Goal: Task Accomplishment & Management: Manage account settings

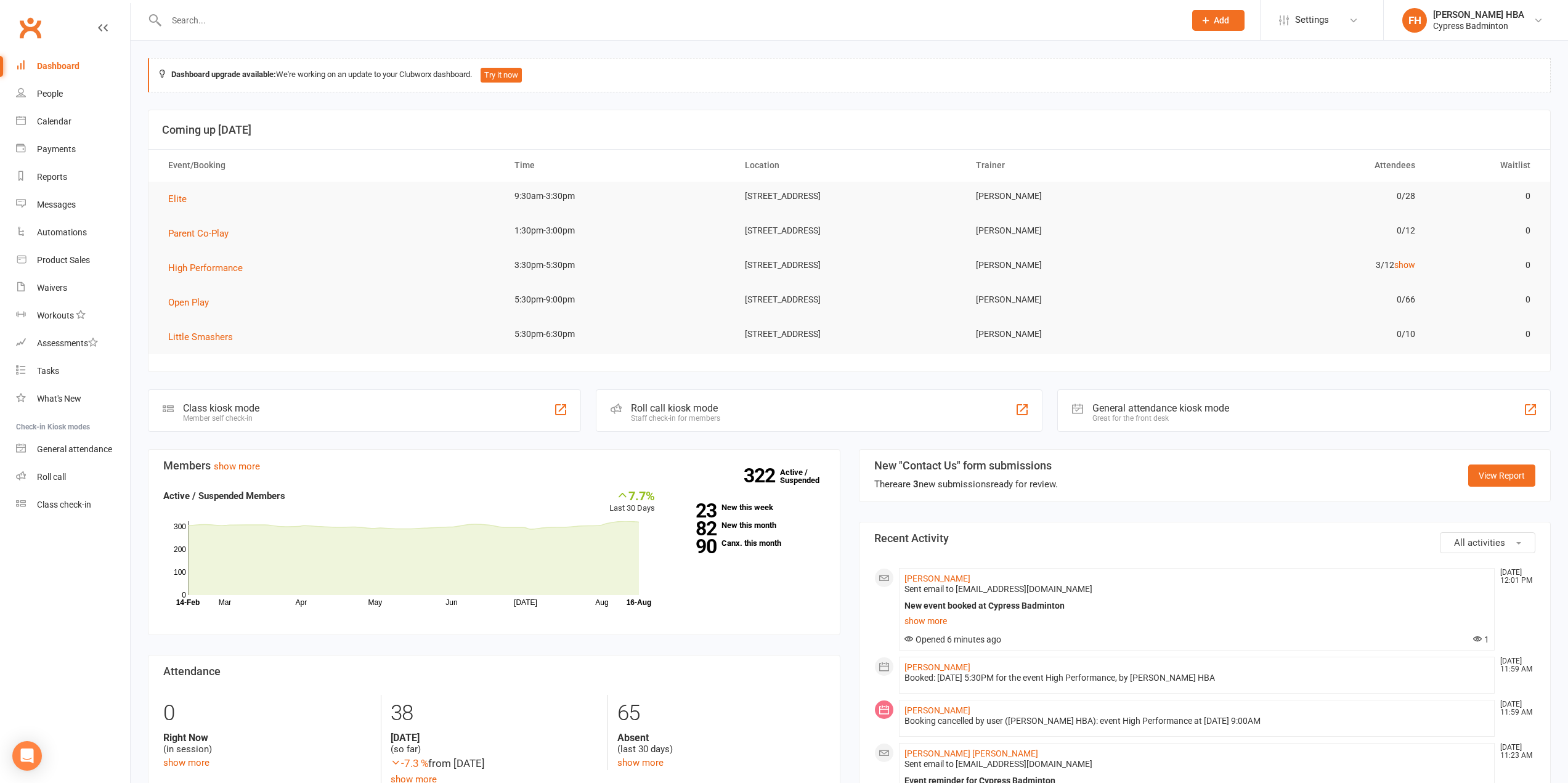
click at [403, 25] on input "text" at bounding box center [669, 20] width 1013 height 17
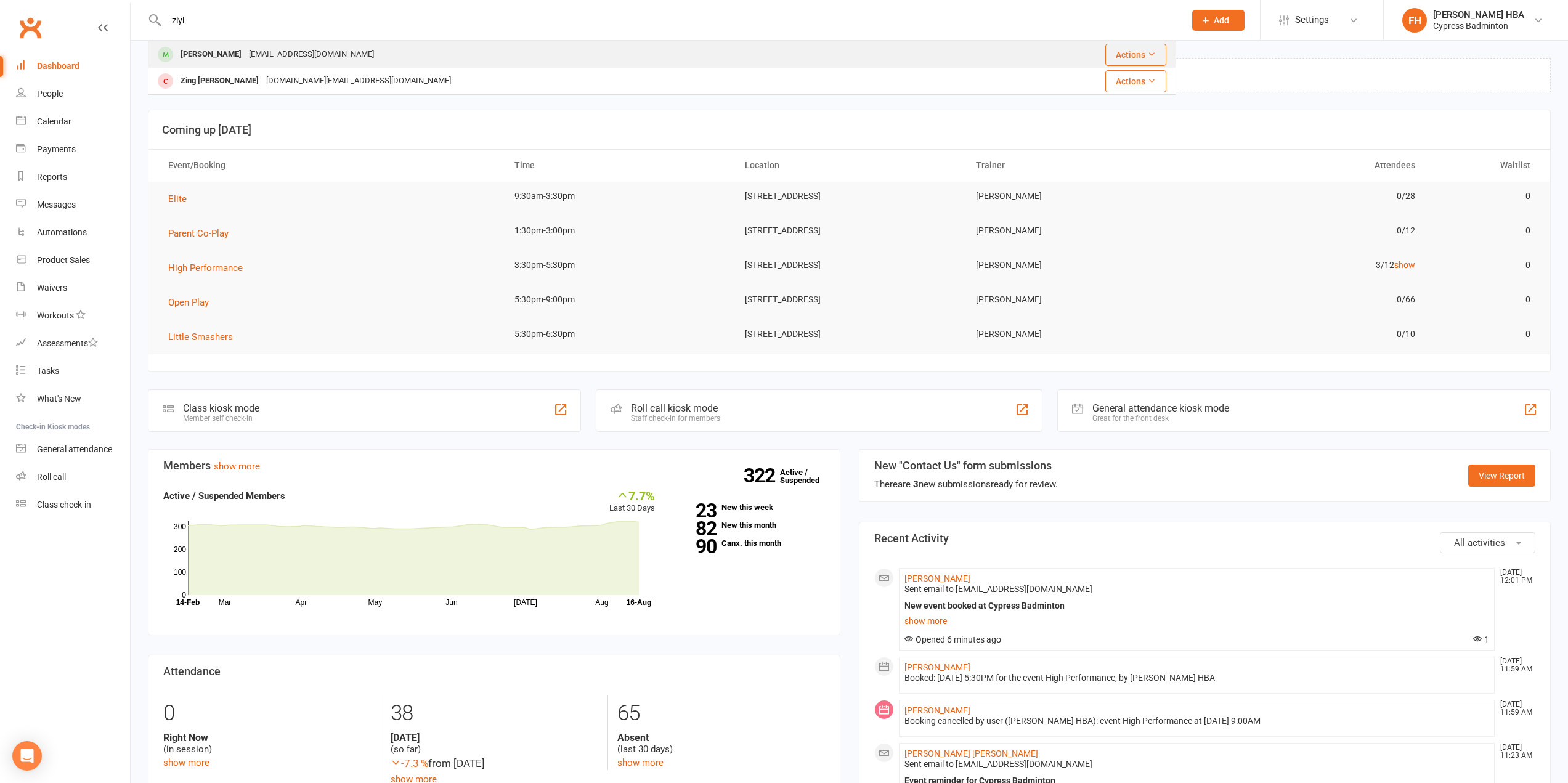
type input "ziyi"
click at [398, 59] on div "[PERSON_NAME] [EMAIL_ADDRESS][DOMAIN_NAME]" at bounding box center [567, 54] width 836 height 25
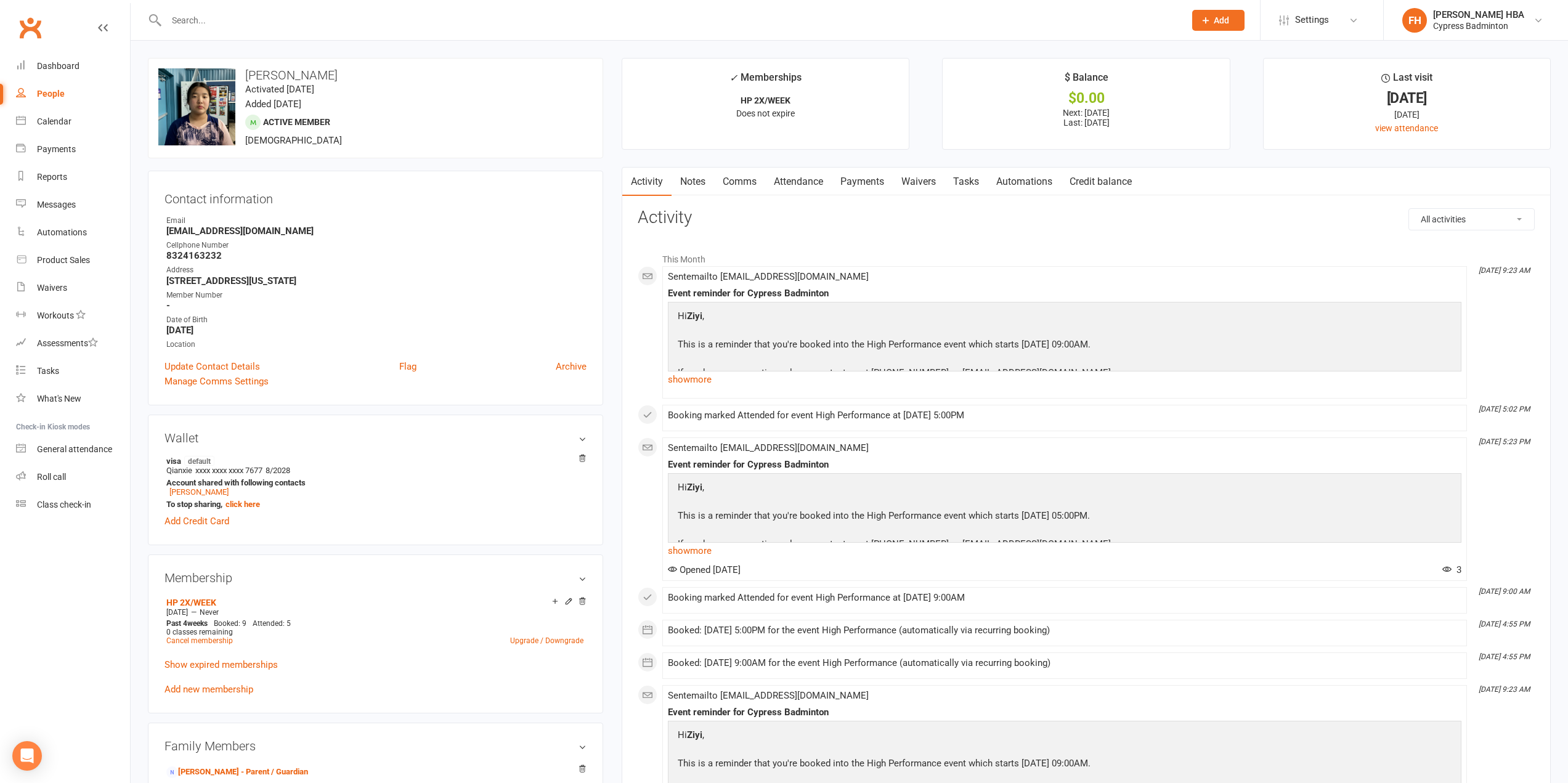
click at [798, 180] on link "Attendance" at bounding box center [798, 182] width 67 height 28
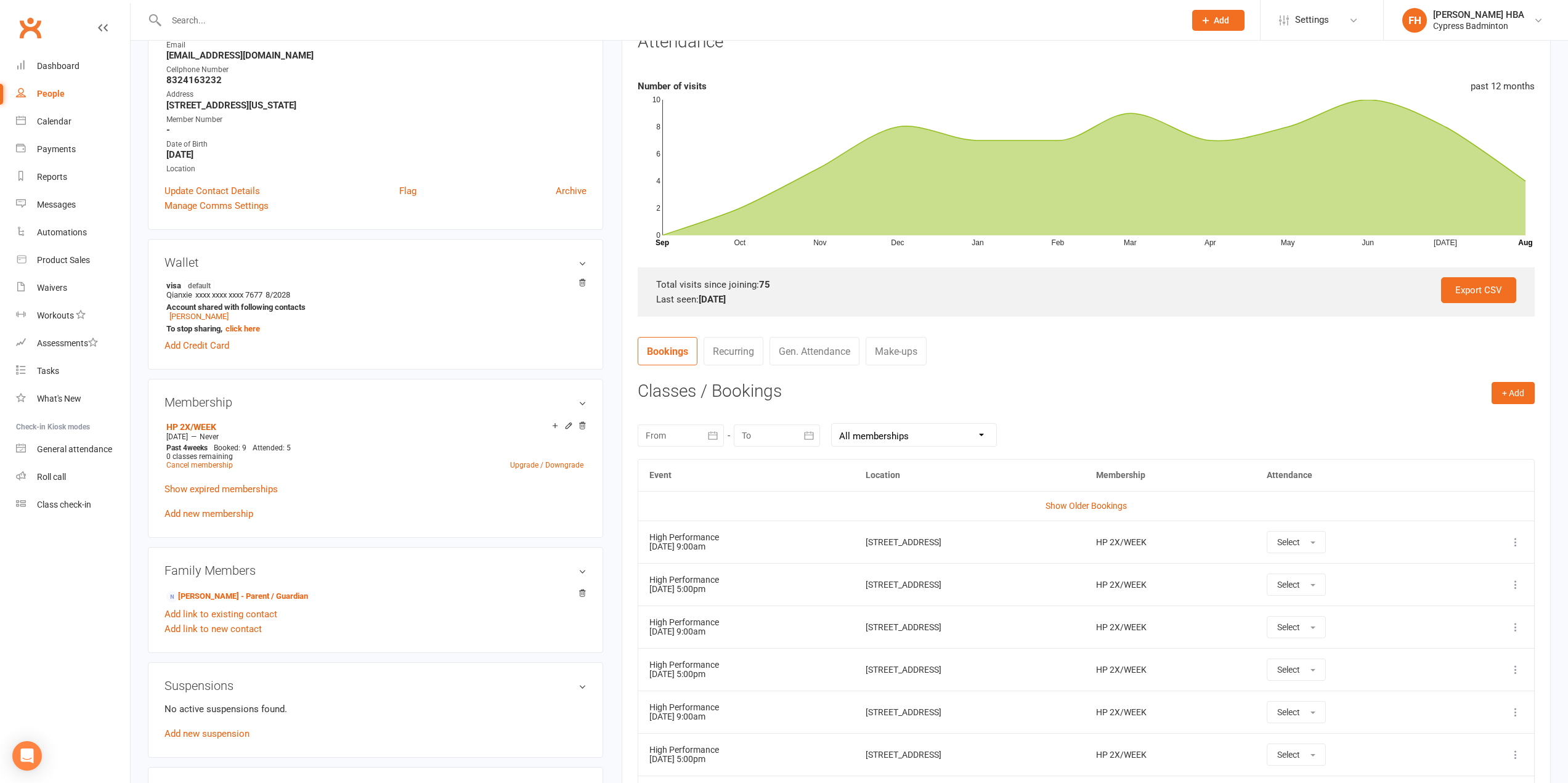
scroll to position [185, 0]
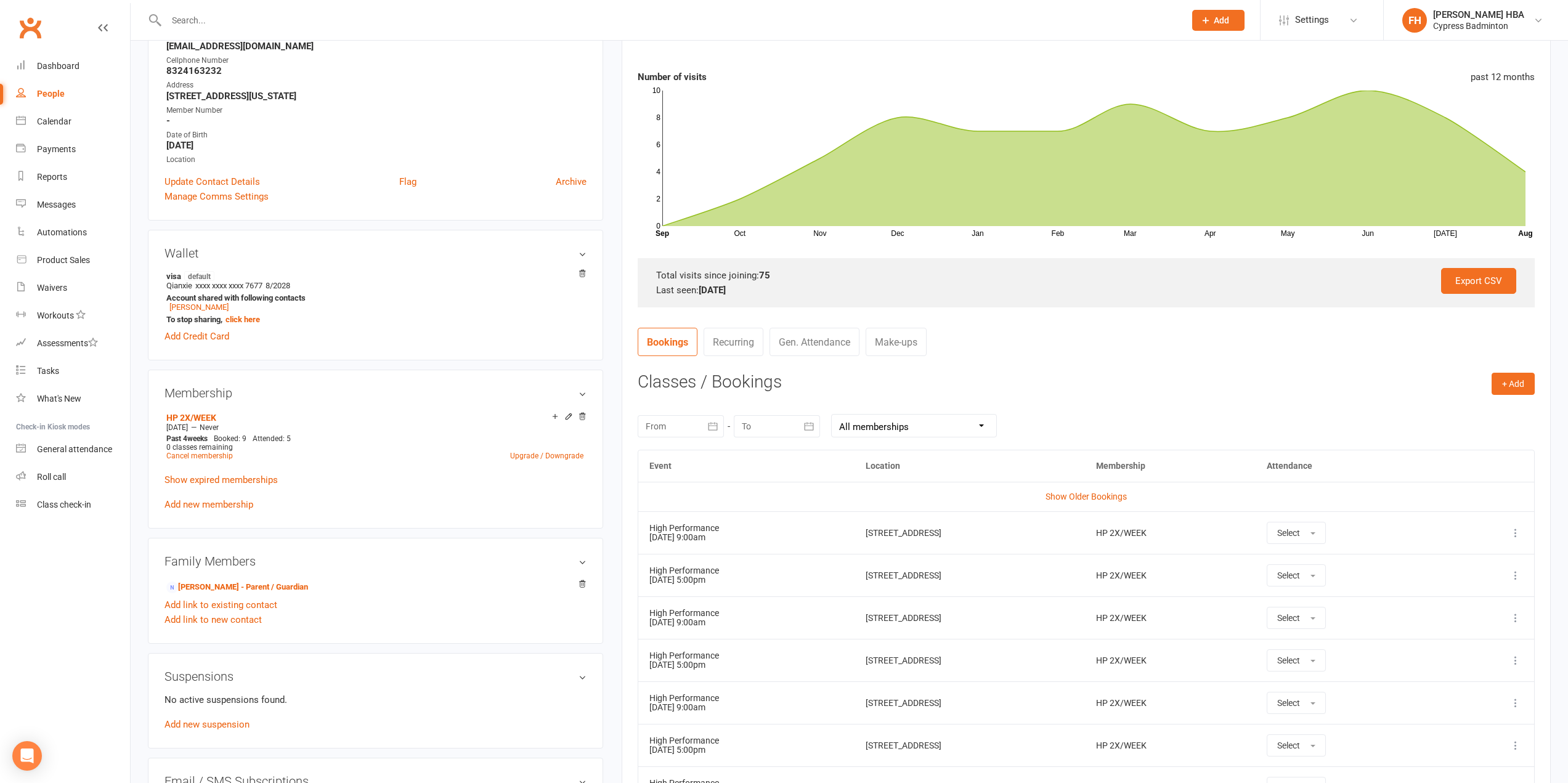
click at [1517, 528] on icon at bounding box center [1516, 533] width 13 height 13
click at [1482, 597] on link "Remove booking" at bounding box center [1461, 606] width 122 height 24
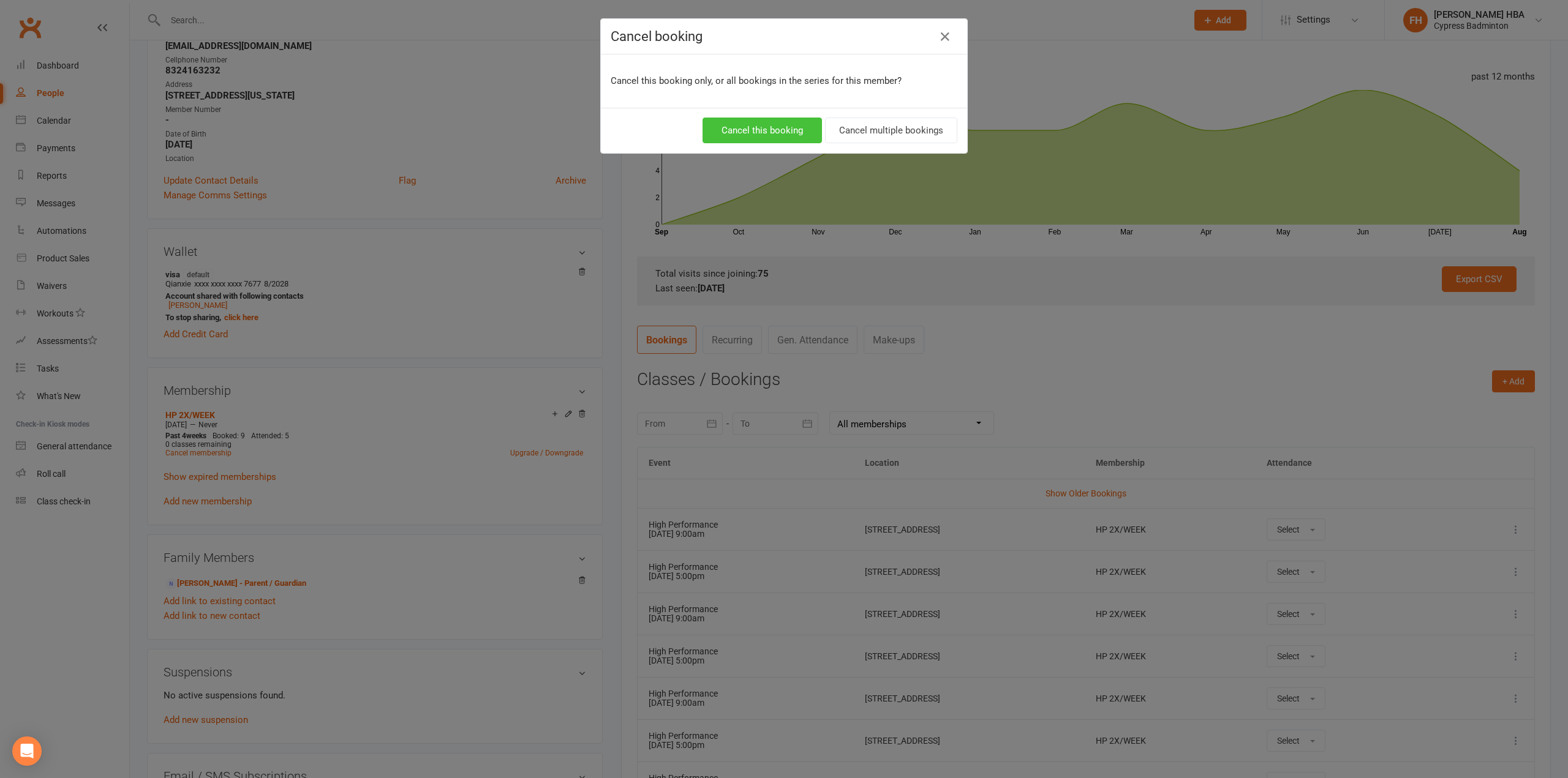
click at [776, 133] on button "Cancel this booking" at bounding box center [762, 130] width 119 height 26
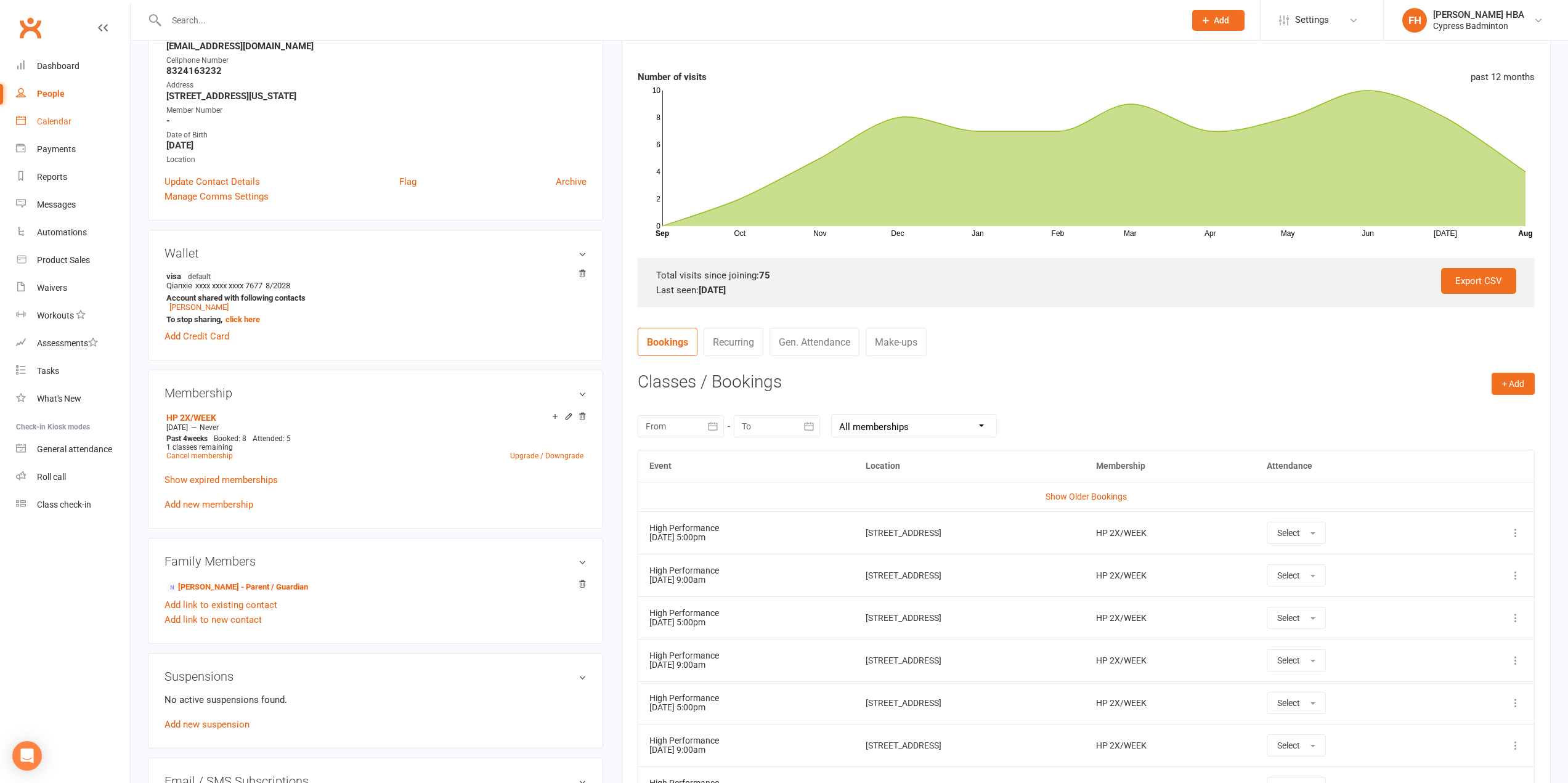
click at [63, 130] on link "Calendar" at bounding box center [73, 121] width 114 height 28
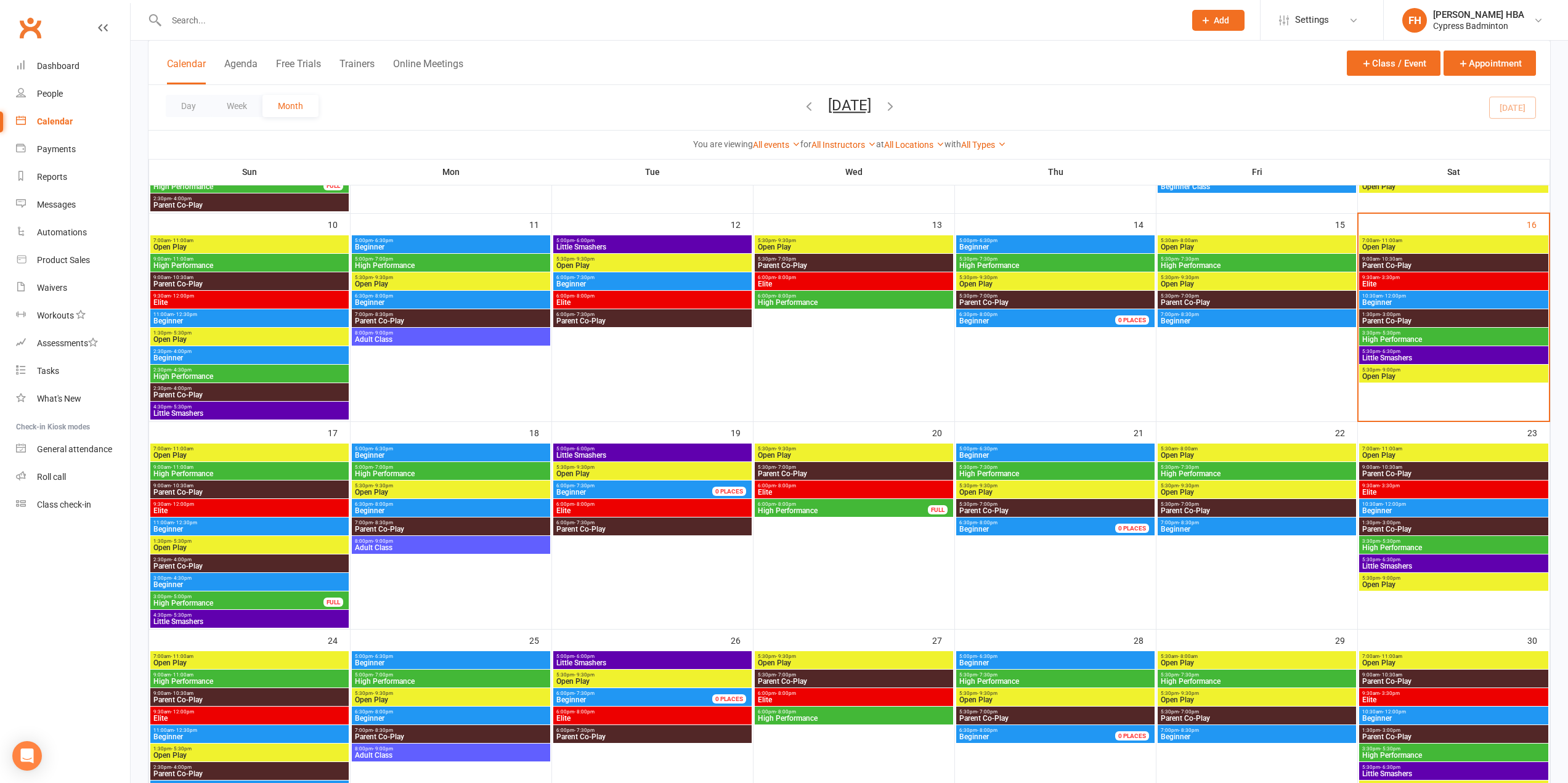
scroll to position [431, 0]
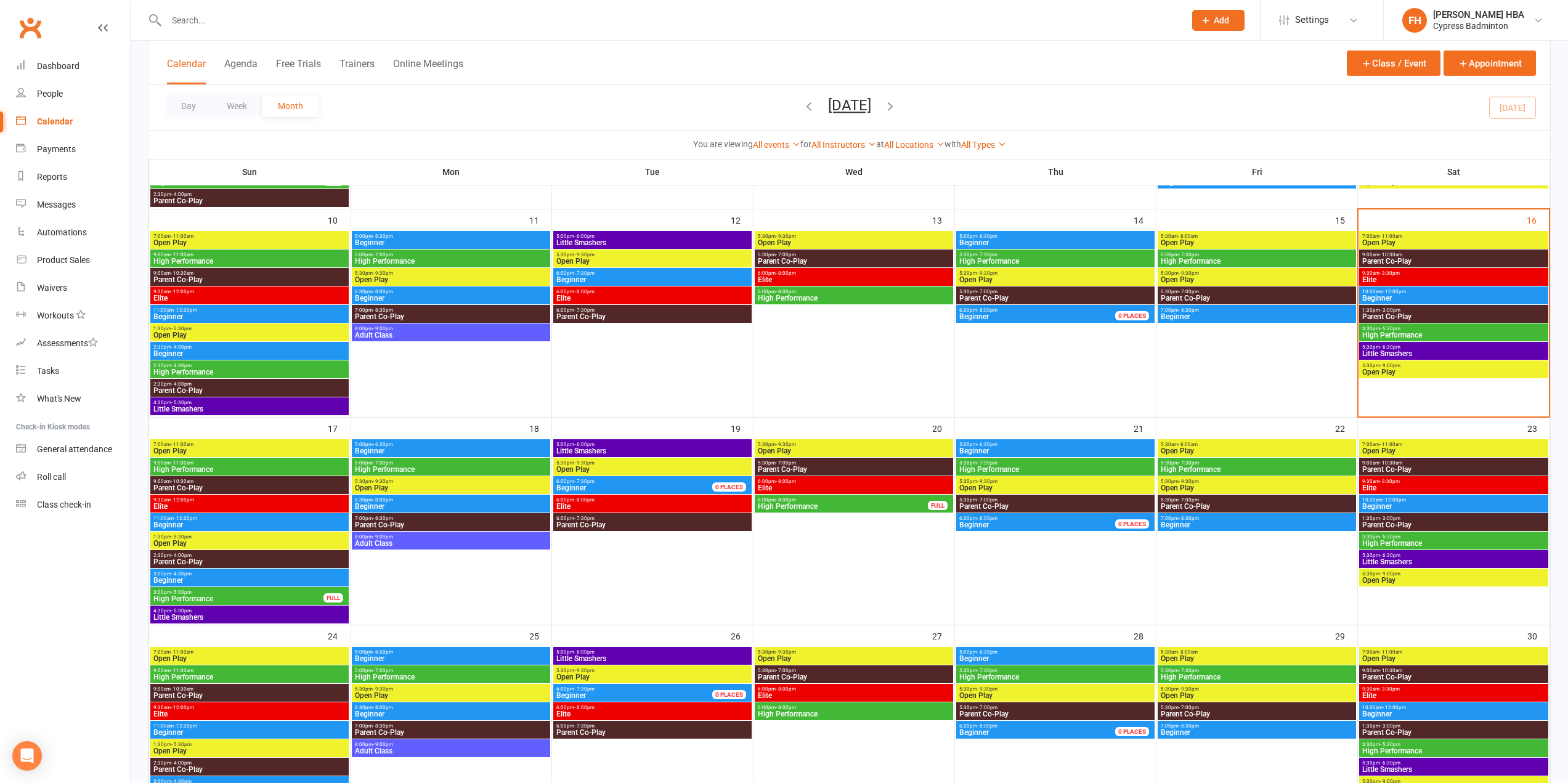
click at [991, 466] on span "High Performance" at bounding box center [1055, 469] width 193 height 7
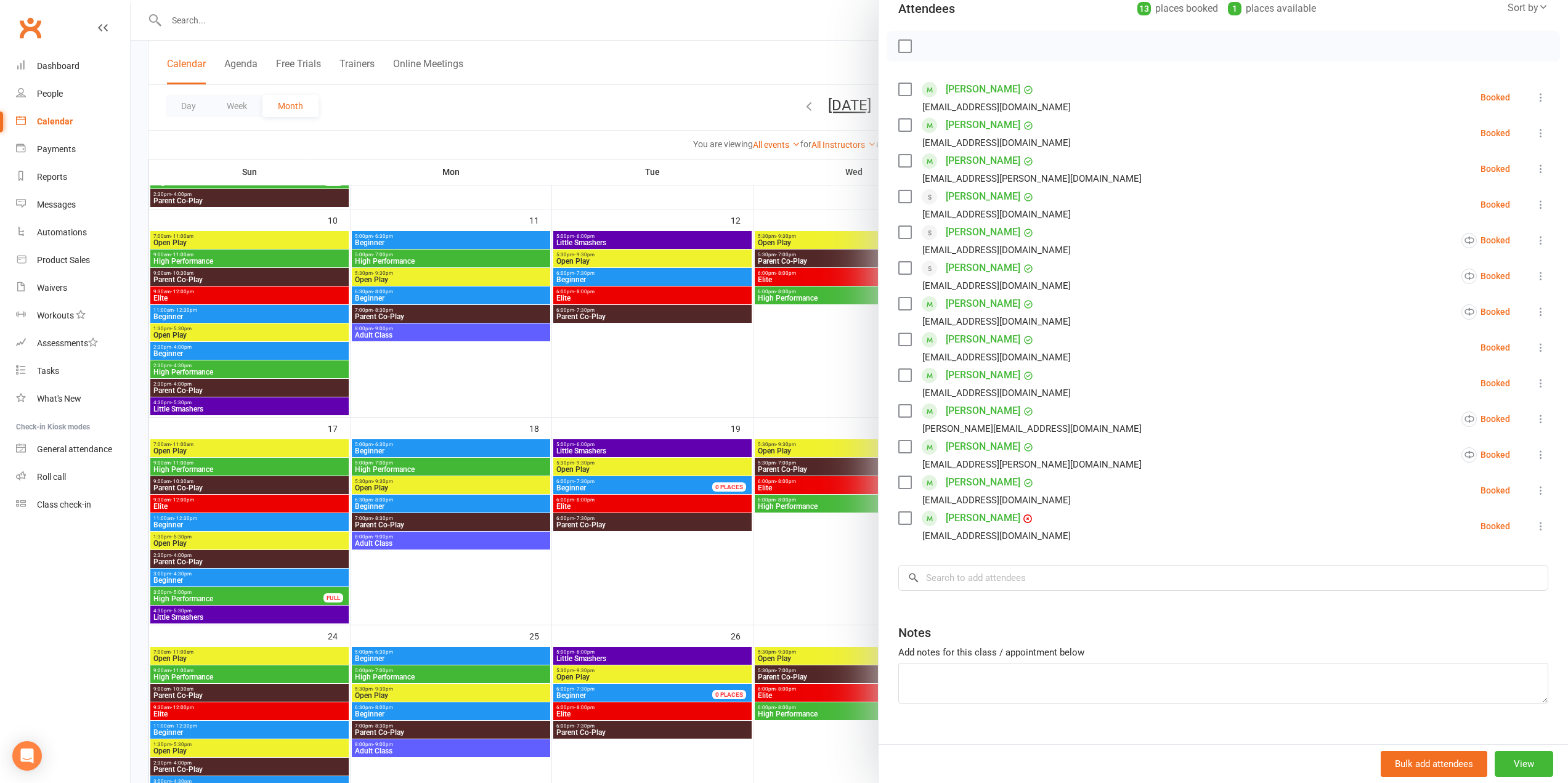
scroll to position [171, 0]
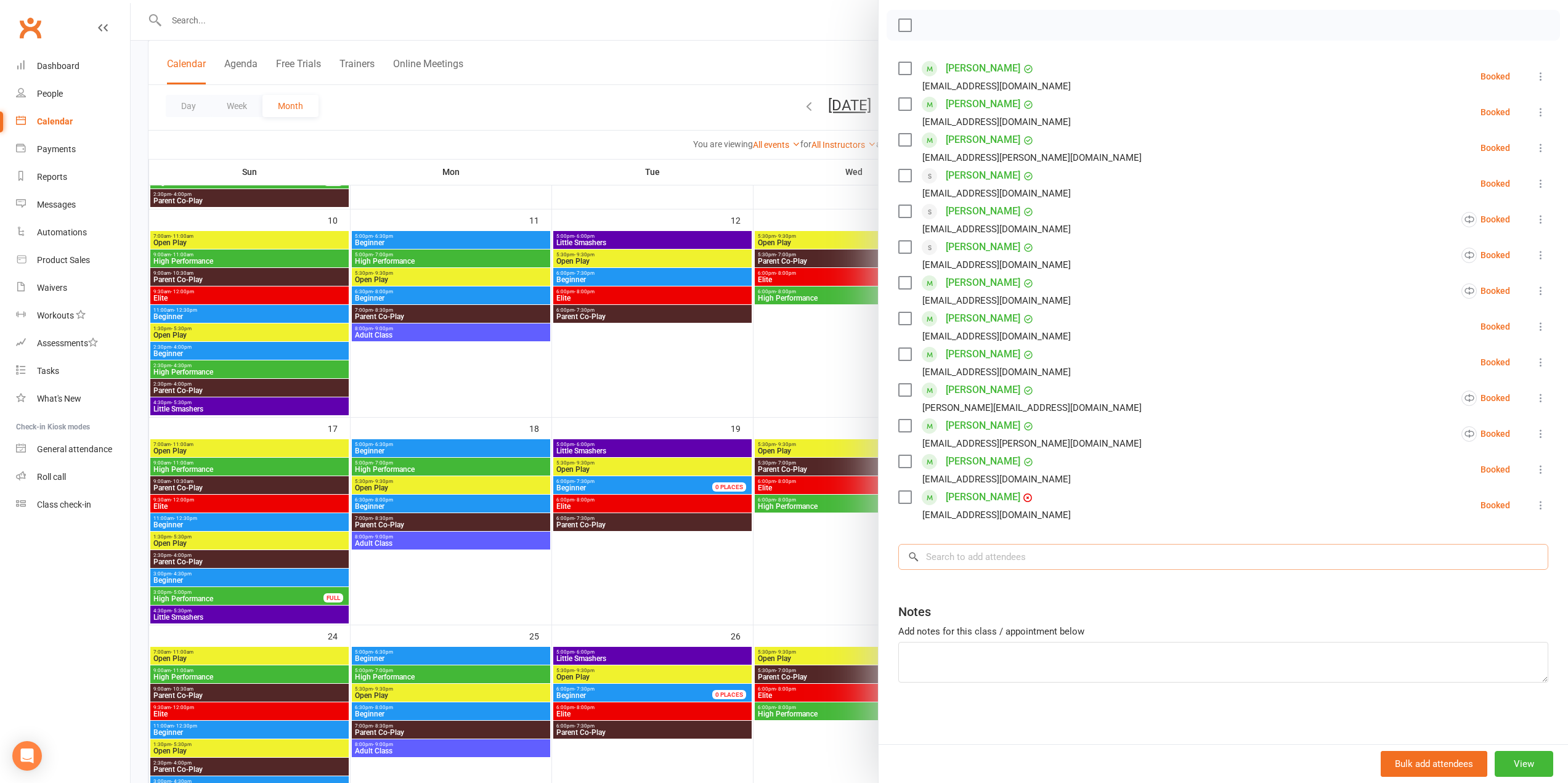
click at [1048, 561] on input "search" at bounding box center [1223, 557] width 650 height 26
paste input "ziyi"
type input "ziyi"
click at [1021, 590] on div "[EMAIL_ADDRESS][DOMAIN_NAME]" at bounding box center [1223, 582] width 639 height 18
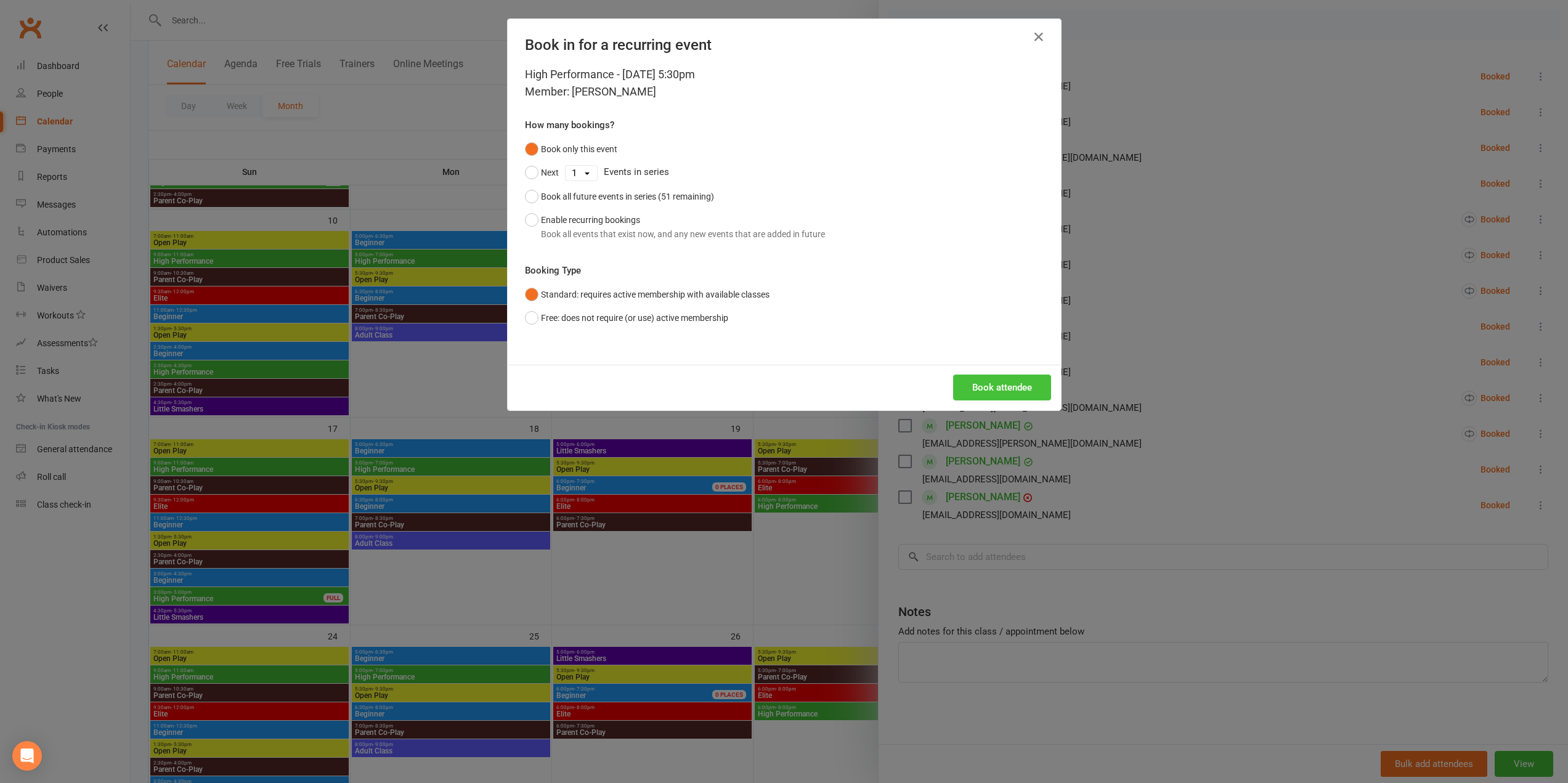
click at [994, 391] on button "Book attendee" at bounding box center [1002, 387] width 98 height 26
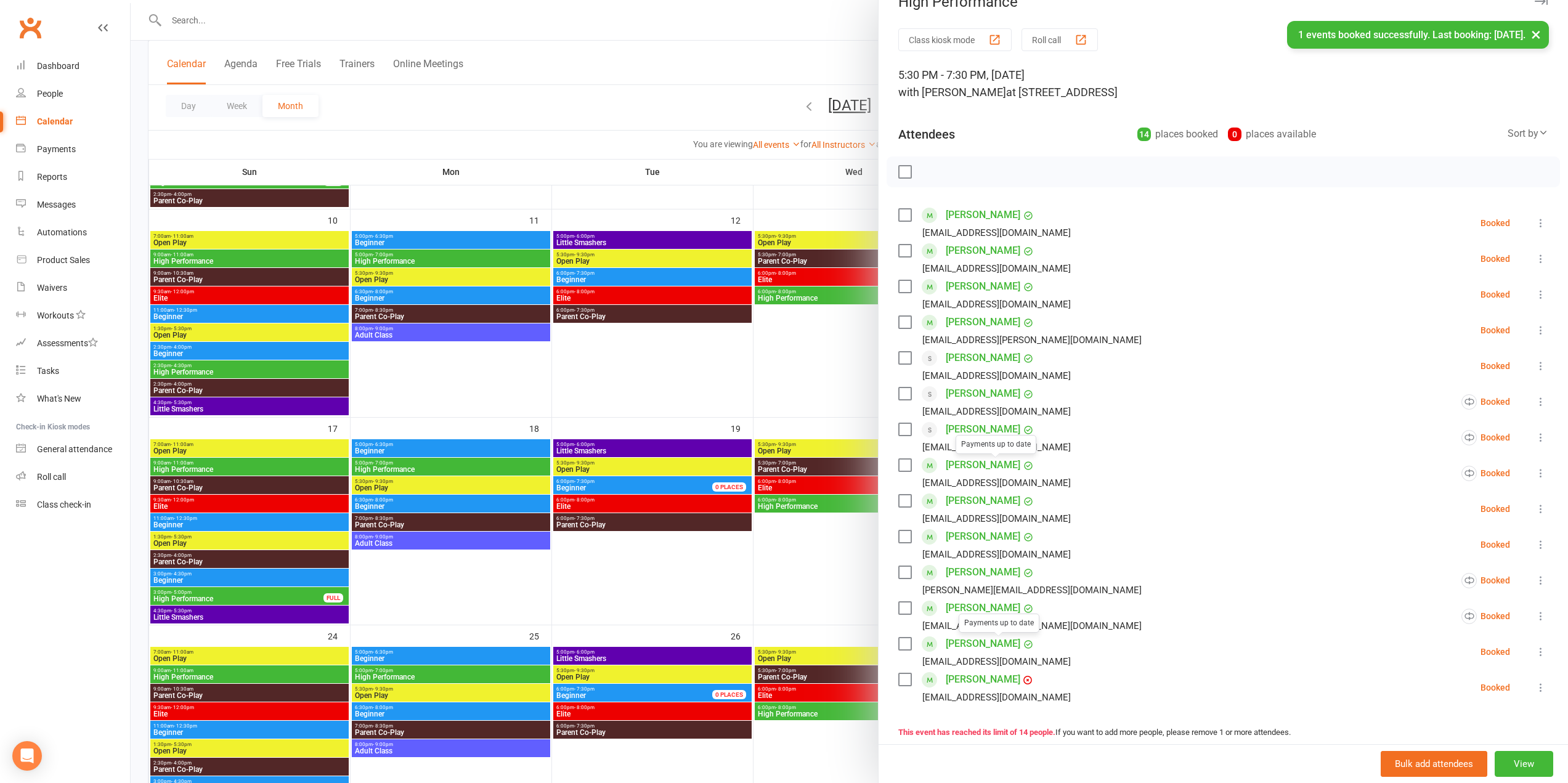
scroll to position [0, 0]
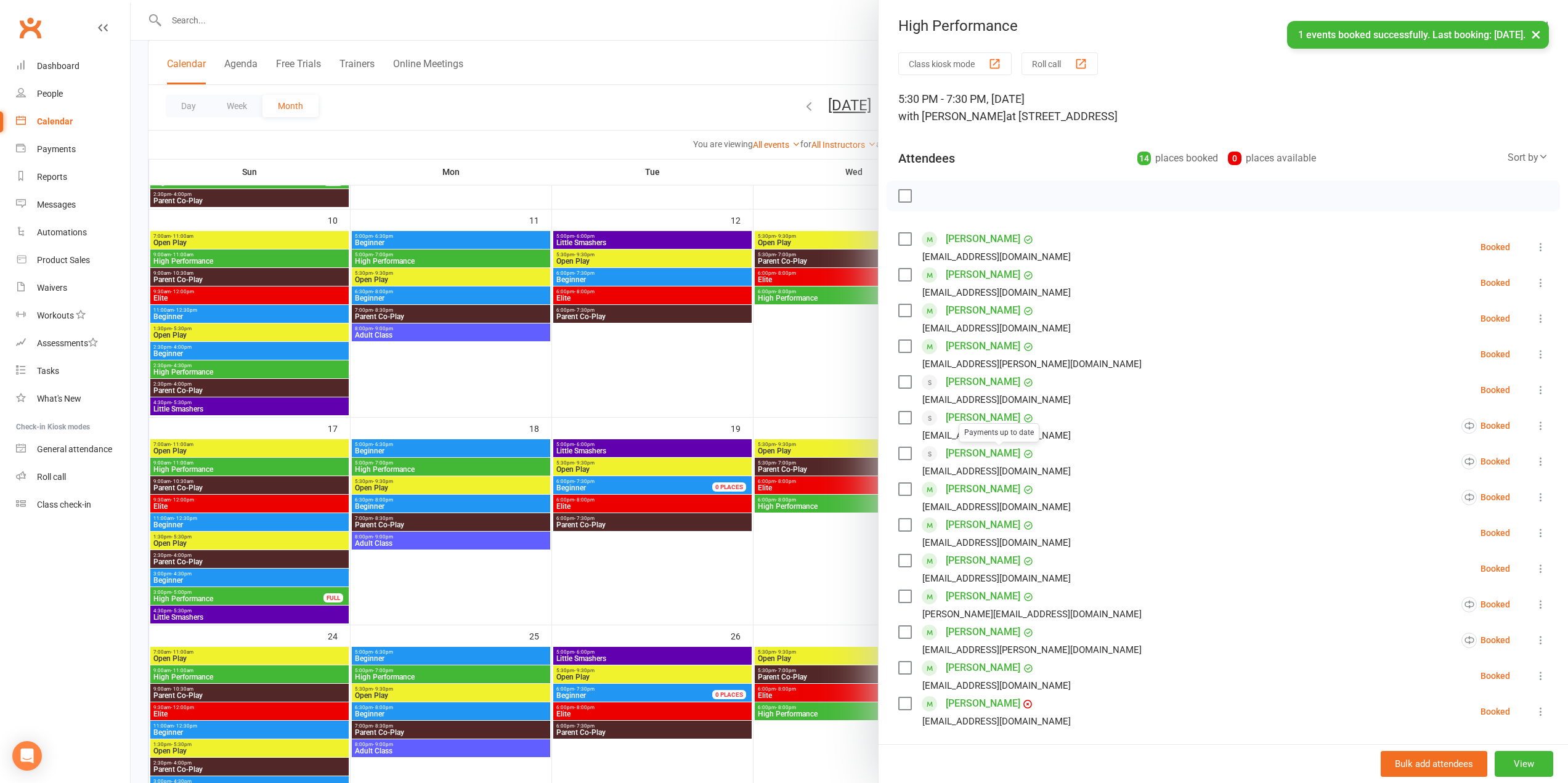
click at [953, 231] on link "[PERSON_NAME]" at bounding box center [983, 239] width 75 height 20
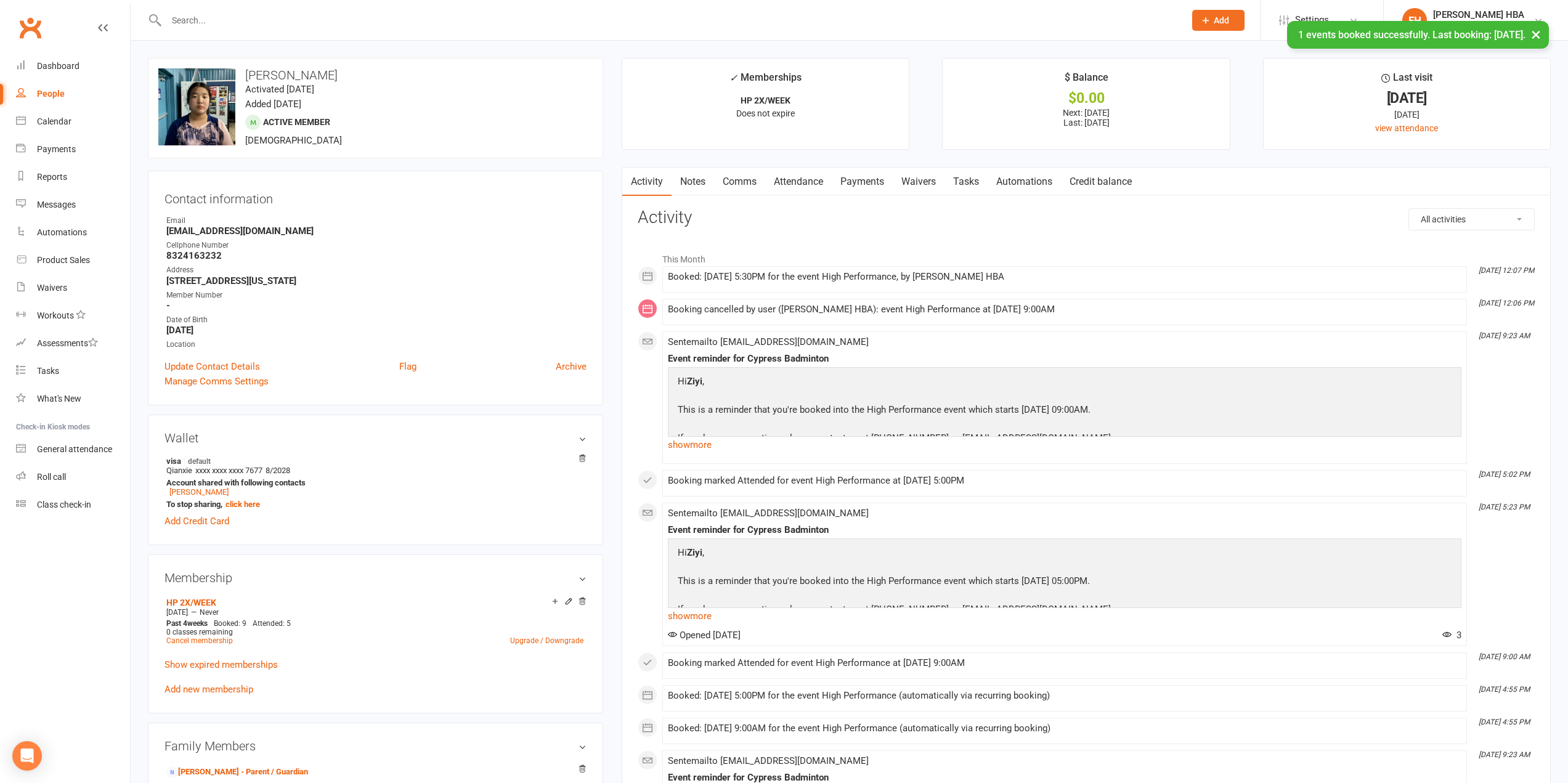
click at [817, 177] on link "Attendance" at bounding box center [798, 182] width 67 height 28
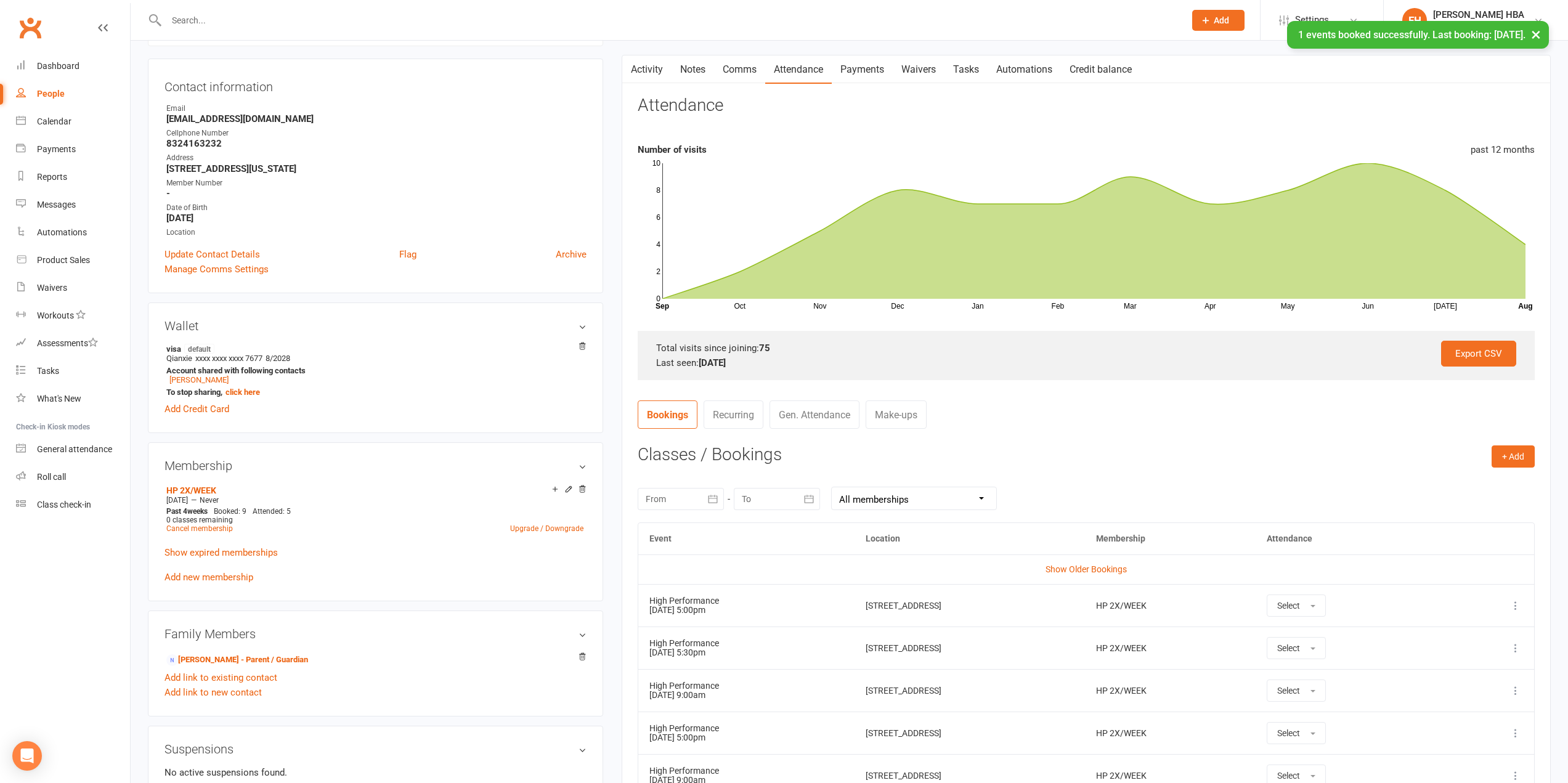
scroll to position [185, 0]
